Goal: Task Accomplishment & Management: Use online tool/utility

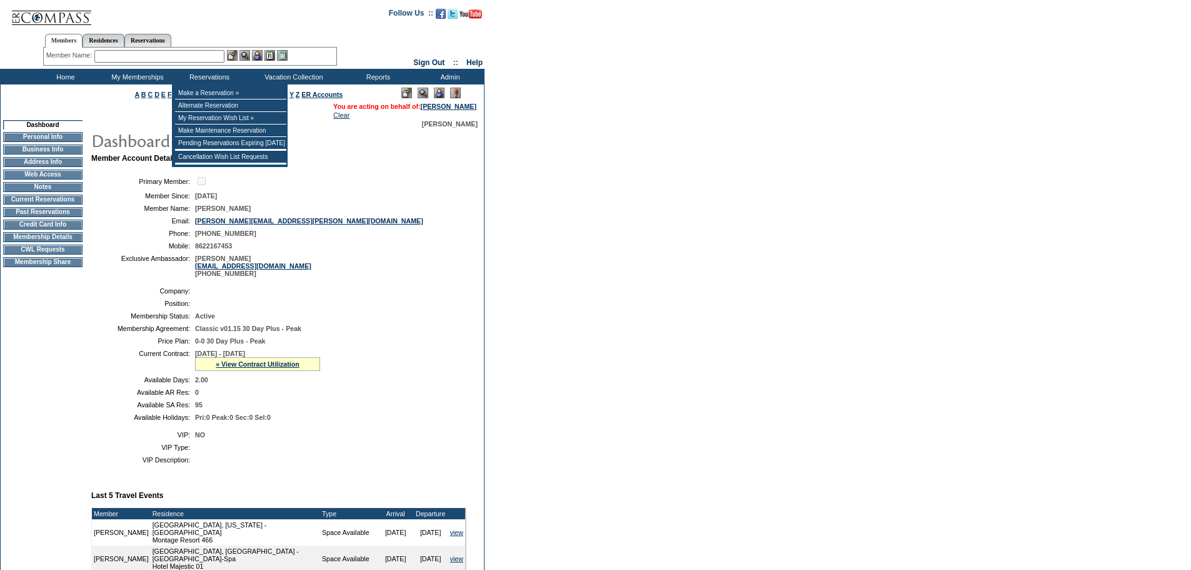
click at [193, 54] on input "text" at bounding box center [159, 56] width 130 height 13
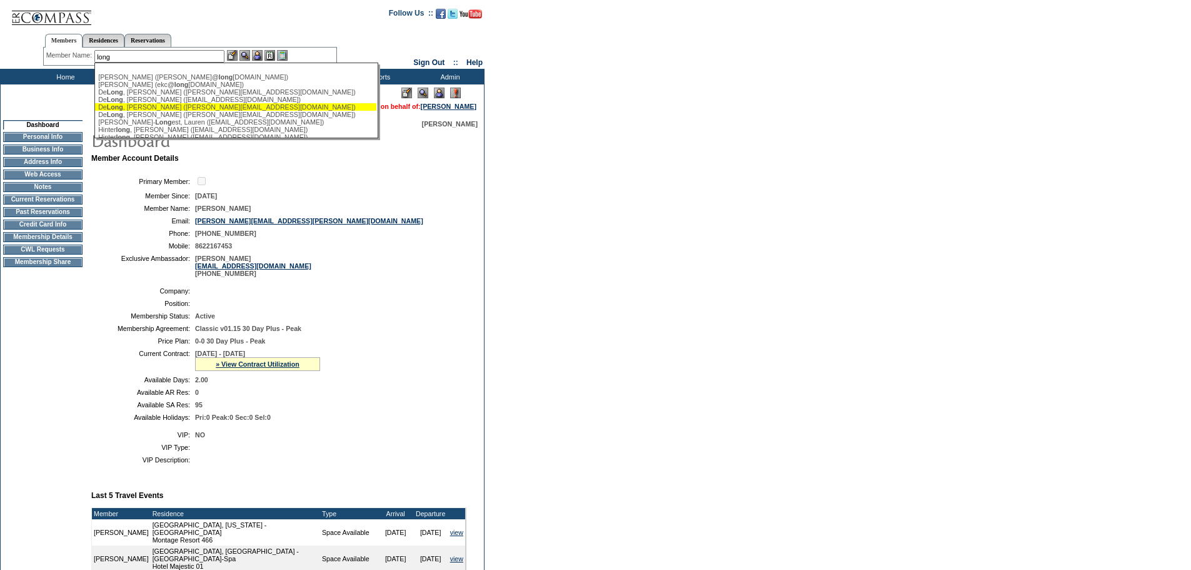
scroll to position [63, 0]
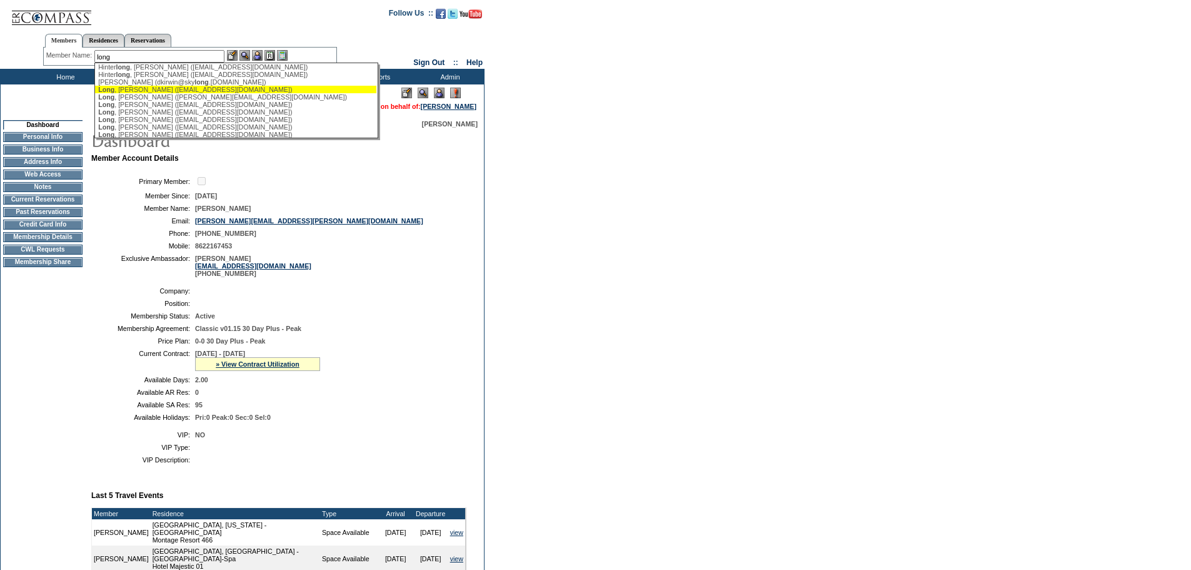
click at [172, 93] on div "Long , [PERSON_NAME] ([EMAIL_ADDRESS][DOMAIN_NAME])" at bounding box center [235, 90] width 275 height 8
type input "Long, [PERSON_NAME] ([EMAIL_ADDRESS][DOMAIN_NAME])"
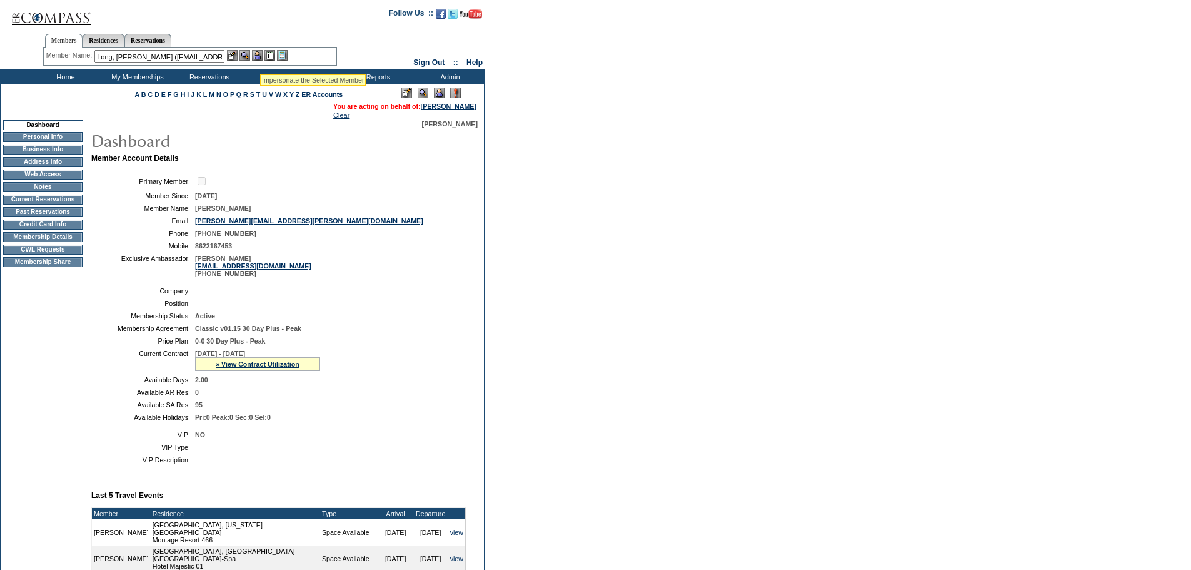
click at [258, 58] on img at bounding box center [257, 55] width 11 height 11
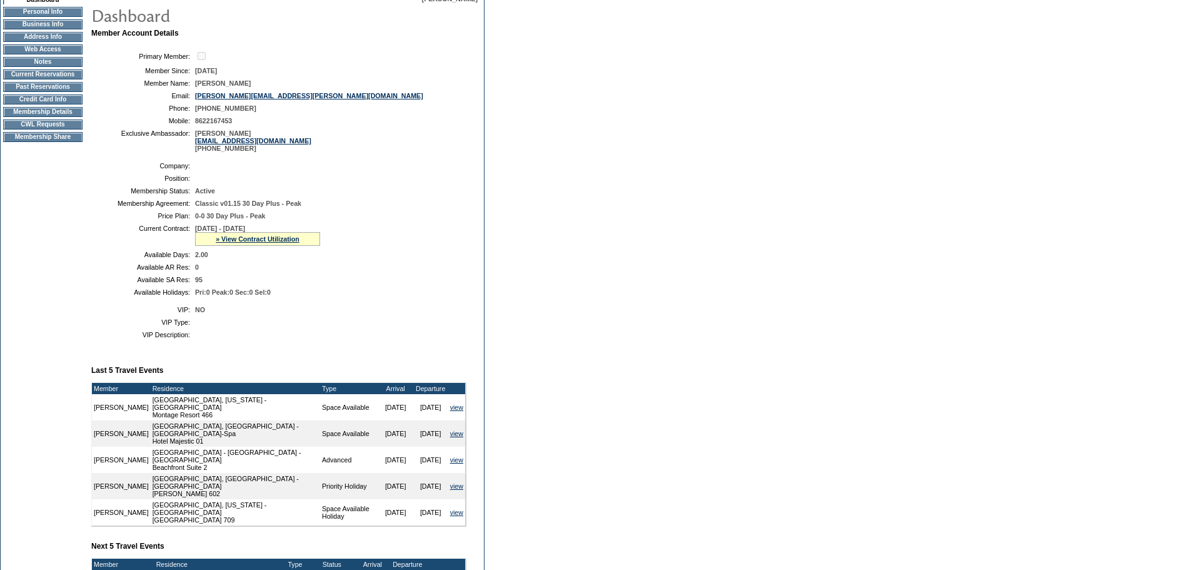
scroll to position [63, 0]
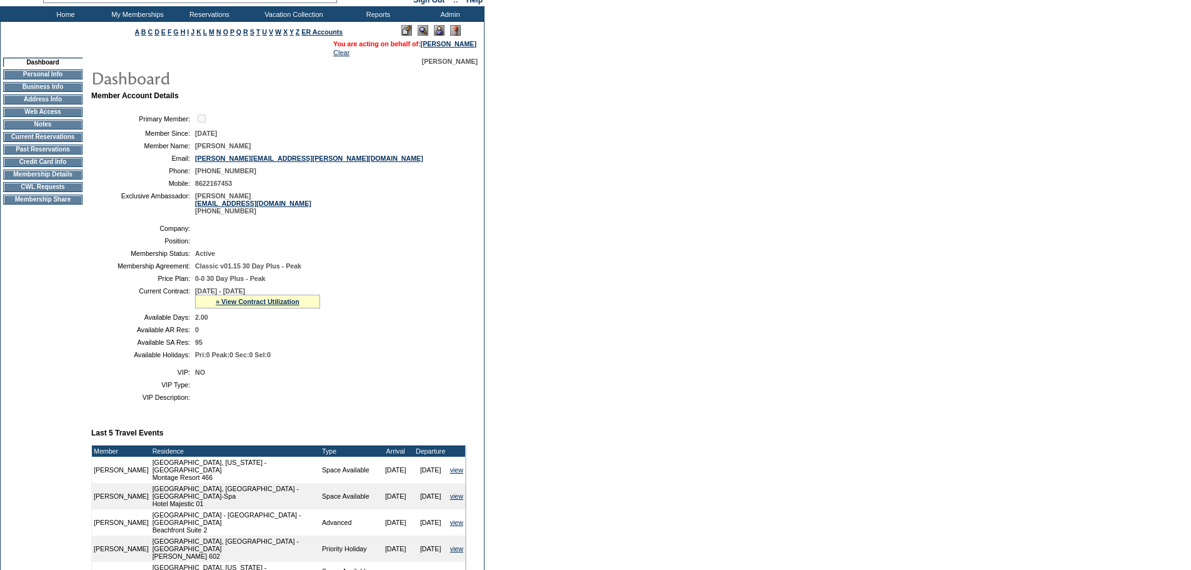
click at [436, 31] on img at bounding box center [439, 30] width 11 height 11
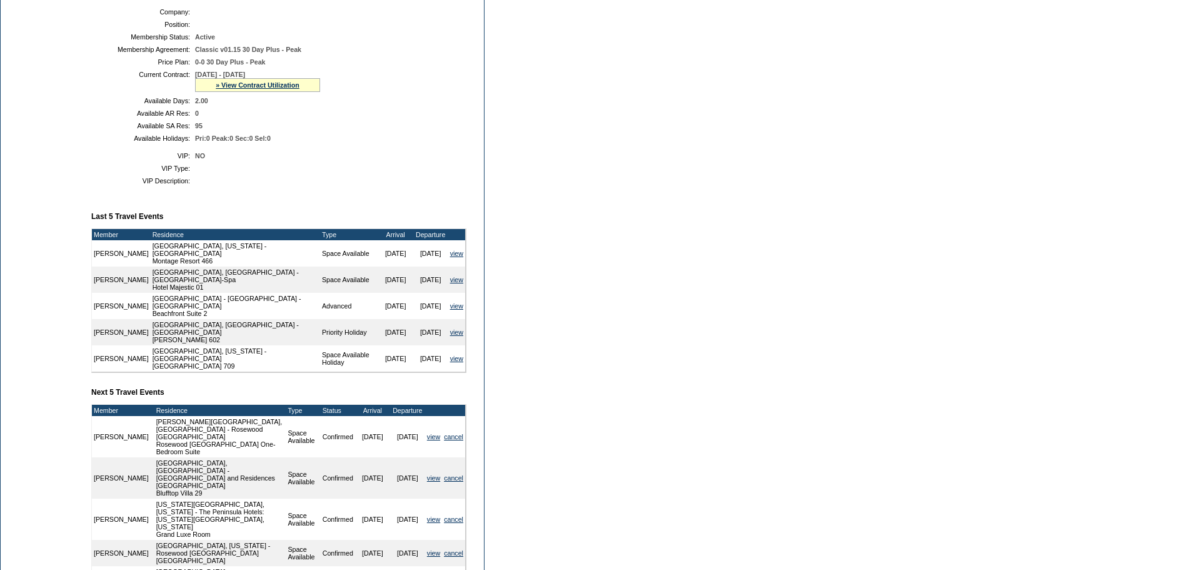
scroll to position [250, 0]
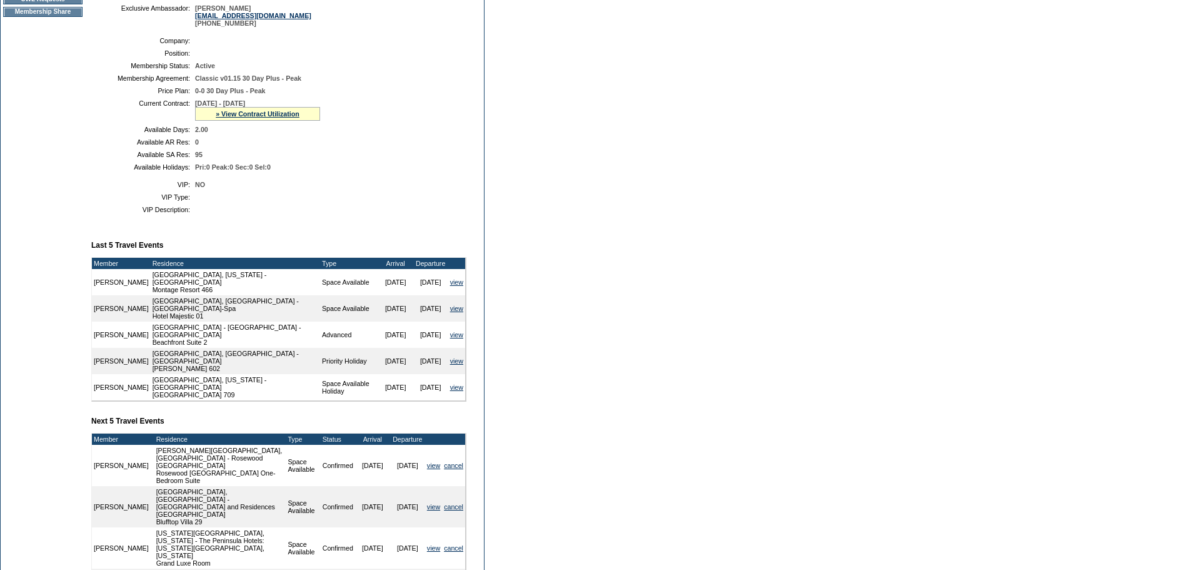
click at [441, 205] on table "VIP: NO VIP Type: VIP Description:" at bounding box center [278, 197] width 375 height 43
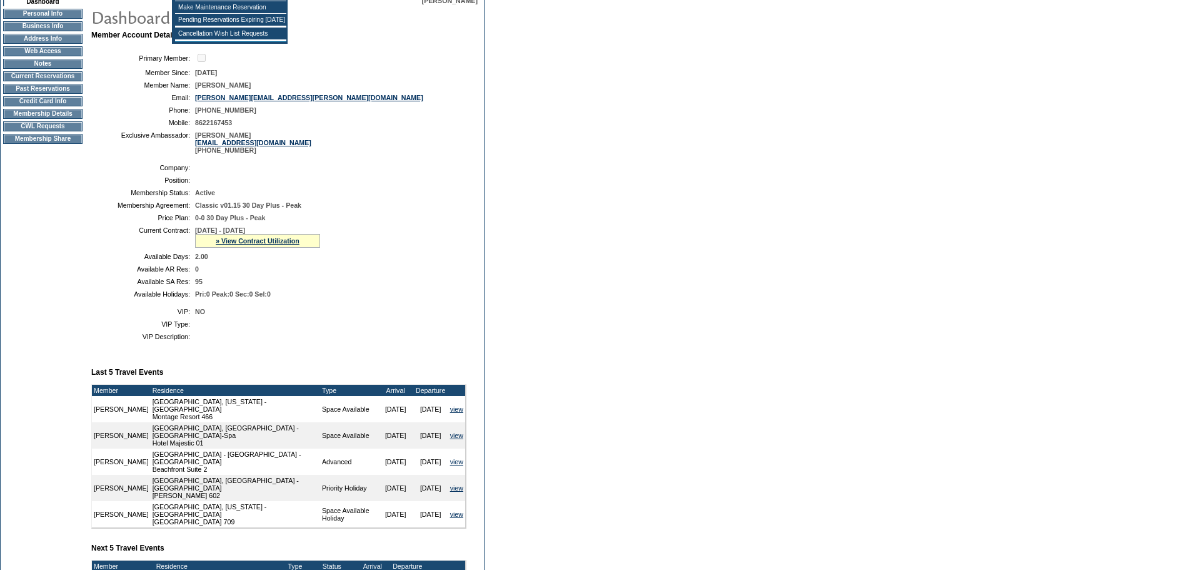
scroll to position [375, 0]
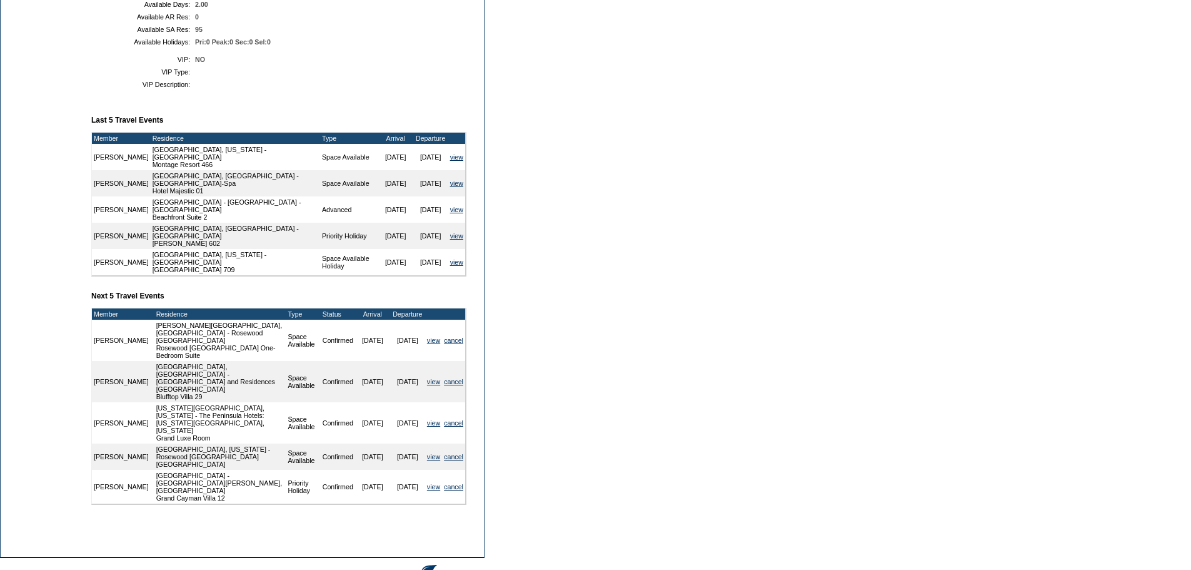
click at [565, 262] on form "Follow Us ::" at bounding box center [595, 123] width 1191 height 996
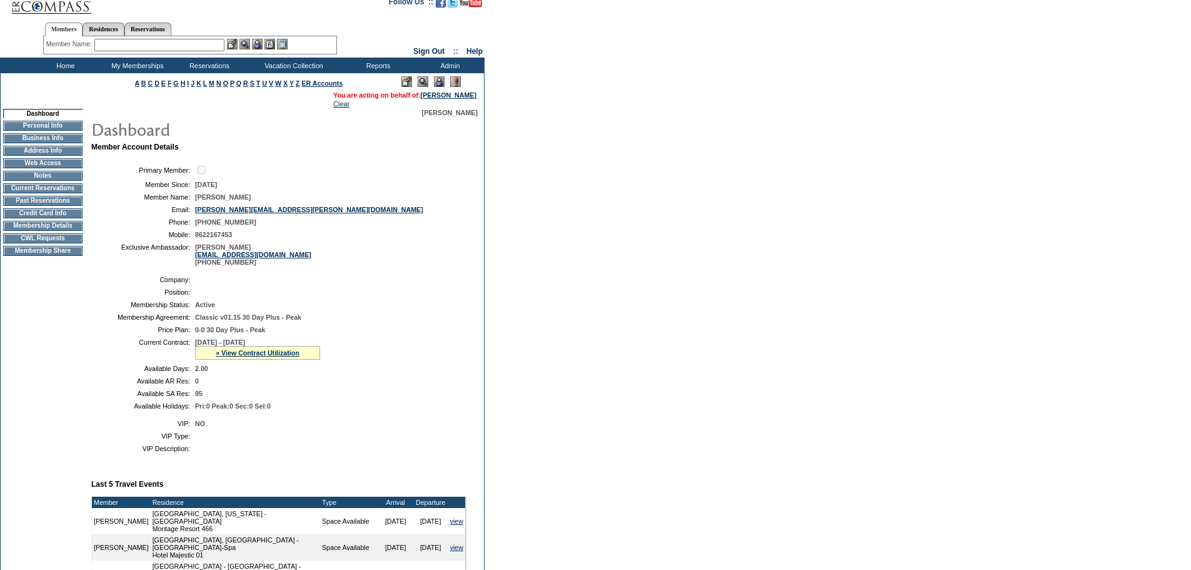
scroll to position [0, 0]
